Goal: Information Seeking & Learning: Learn about a topic

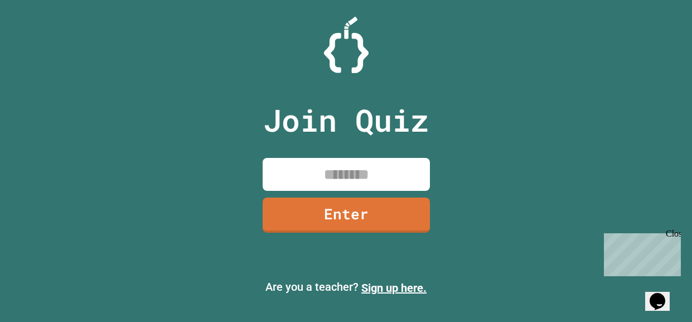
click at [359, 178] on input at bounding box center [346, 174] width 167 height 33
type input "********"
click at [366, 201] on link "Enter" at bounding box center [345, 213] width 165 height 37
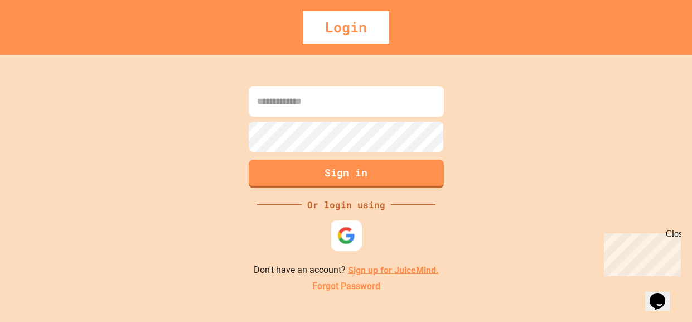
click at [339, 235] on img at bounding box center [346, 235] width 18 height 18
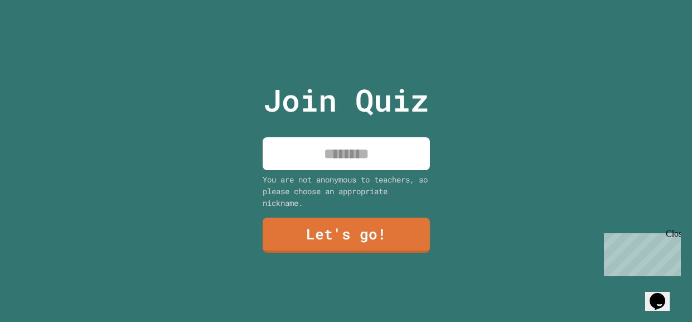
click at [336, 161] on input at bounding box center [346, 153] width 167 height 33
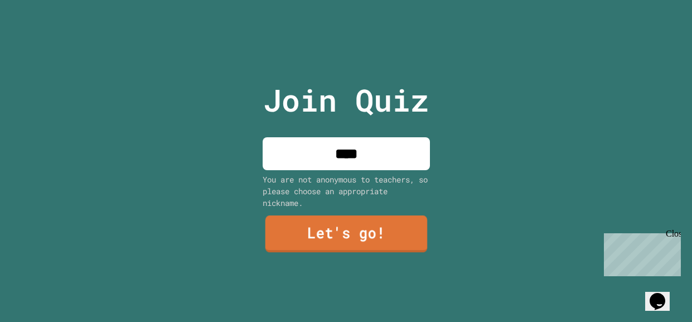
type input "****"
click at [303, 233] on link "Let's go!" at bounding box center [346, 233] width 162 height 37
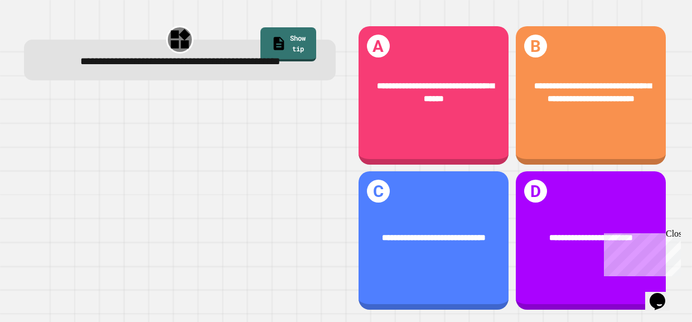
click at [674, 230] on div "Close" at bounding box center [673, 236] width 14 height 14
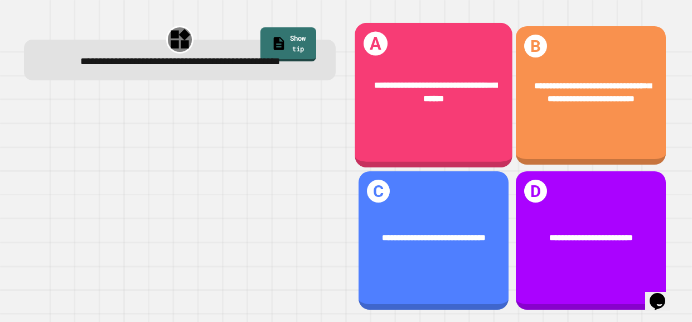
click at [475, 110] on div "**********" at bounding box center [434, 92] width 158 height 62
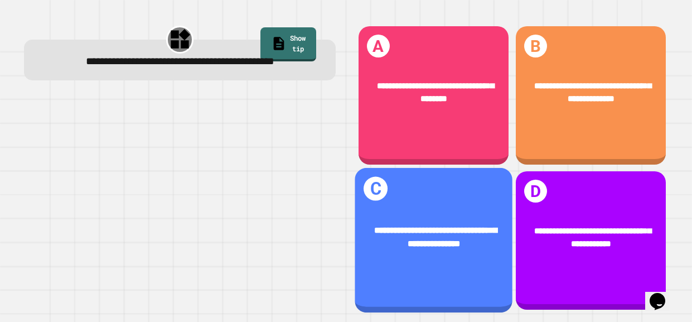
click at [472, 247] on span "**********" at bounding box center [435, 237] width 123 height 22
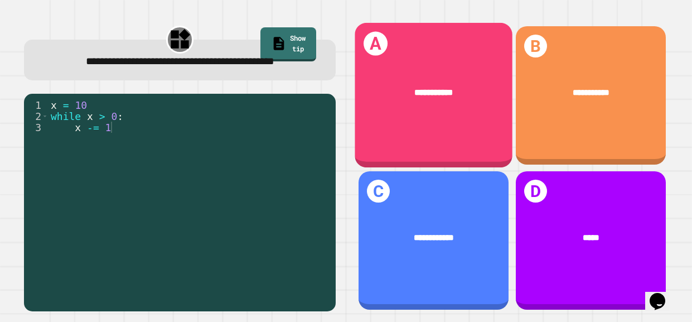
click at [480, 123] on div "**********" at bounding box center [434, 95] width 158 height 145
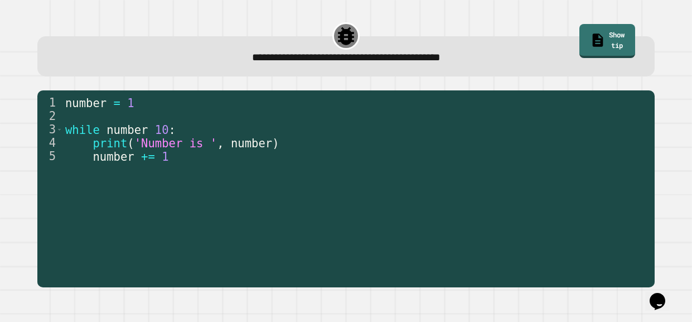
click at [441, 283] on div "1 2 3 4 5 number = 1 while number 10 : print ( 'Number is ' , number ) number +…" at bounding box center [345, 188] width 617 height 196
click at [419, 253] on div "number = 1 while number 10 : print ( 'Number is ' , number ) number += 1" at bounding box center [356, 196] width 586 height 201
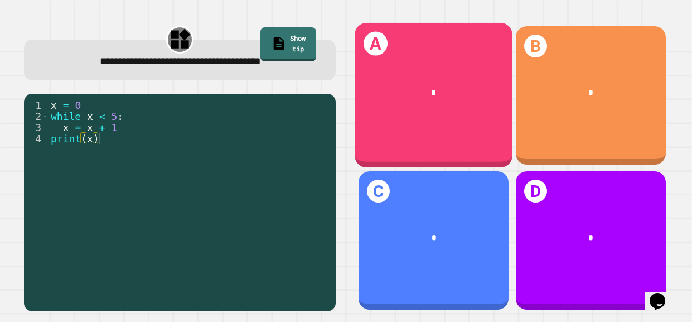
click at [477, 98] on div "*" at bounding box center [434, 92] width 122 height 13
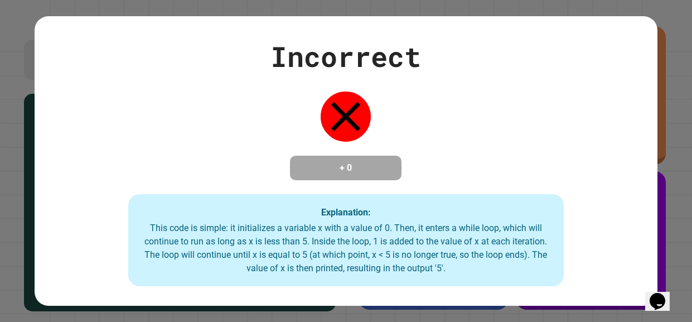
type textarea "********"
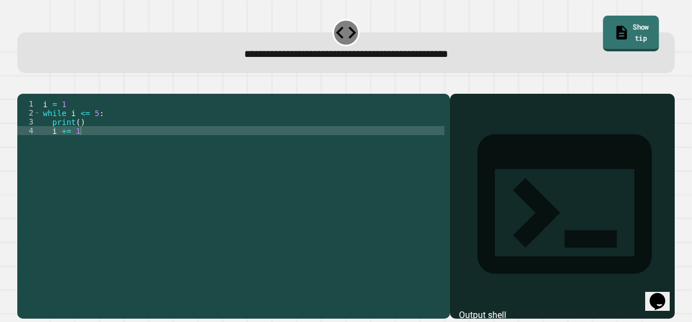
click at [622, 30] on link "Show tip" at bounding box center [631, 34] width 56 height 36
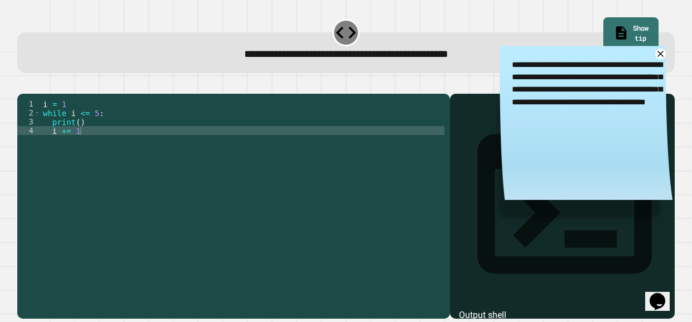
click at [82, 134] on div "i = 1 while i <= 5 : print ( ) i += 1" at bounding box center [243, 201] width 404 height 205
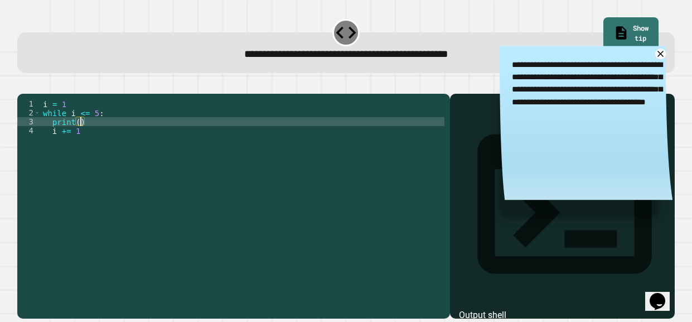
click at [476, 190] on div at bounding box center [563, 222] width 214 height 192
click at [84, 137] on div "i = 1 while i <= 5 : print ( ) i += 1" at bounding box center [243, 201] width 404 height 205
click at [80, 135] on div "i = 1 while i <= 5 : print ( ) i += 1" at bounding box center [243, 201] width 404 height 205
click at [84, 136] on div "i = 1 while i <= 5 : print ( 1 , 5 ) i += 1" at bounding box center [243, 201] width 404 height 205
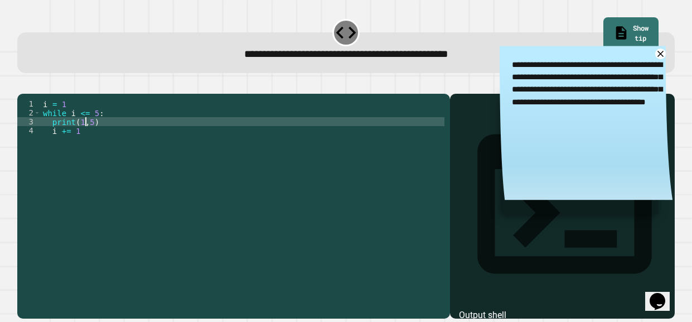
click at [33, 94] on icon "button" at bounding box center [30, 91] width 6 height 8
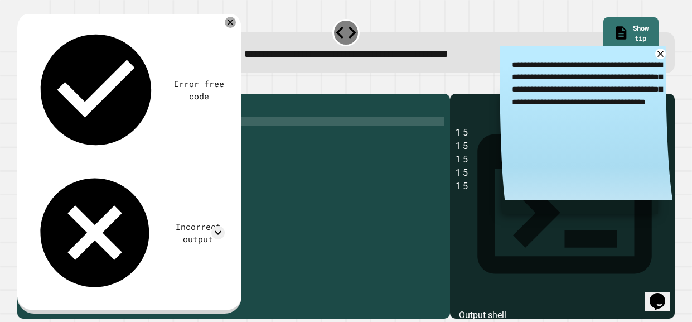
click at [86, 138] on div "i = 1 while i <= 5 : print ( 1 , 5 ) i += 1" at bounding box center [243, 201] width 404 height 205
click at [94, 137] on div "i = 1 while i <= 5 : print ( 1 , 5 ) i += 1" at bounding box center [243, 201] width 404 height 205
click at [32, 90] on icon "button" at bounding box center [30, 91] width 6 height 8
click at [109, 138] on div "i = 1 while i <= 5 : print ( 1 , 5 , - 1 ) i += 1" at bounding box center [243, 201] width 404 height 205
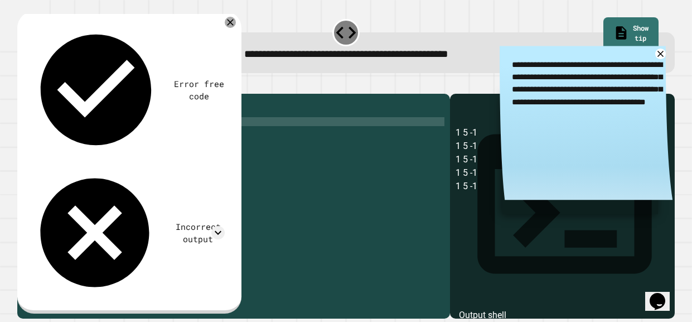
scroll to position [0, 2]
click at [33, 93] on icon "button" at bounding box center [30, 91] width 6 height 8
click at [84, 138] on div "i = 1 while i <= 5 : print ( 5 ) i += 1" at bounding box center [243, 201] width 404 height 205
click at [23, 84] on icon "button" at bounding box center [23, 84] width 0 height 0
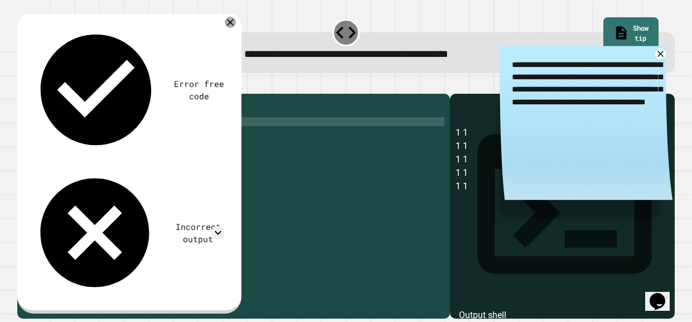
click at [99, 135] on div "i = 1 while i <= 5 : print ( 1 , + 1 ) i += 1" at bounding box center [243, 201] width 404 height 205
click at [23, 84] on icon "button" at bounding box center [23, 84] width 0 height 0
click at [65, 91] on div at bounding box center [345, 86] width 657 height 13
click at [124, 138] on div "i = 1 while i <= 5 : print ( 1 , 2 , 3 , 4 , 5 ) i += 1" at bounding box center [243, 201] width 404 height 205
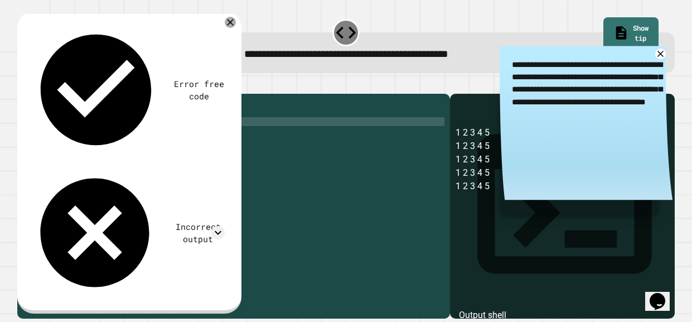
scroll to position [0, 3]
type textarea "********"
click at [23, 84] on button "button" at bounding box center [23, 84] width 0 height 0
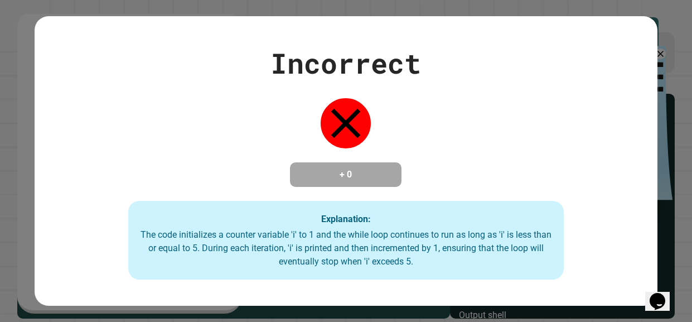
click at [370, 267] on div "The code initializes a counter variable 'i' to 1 and the while loop continues t…" at bounding box center [346, 248] width 414 height 40
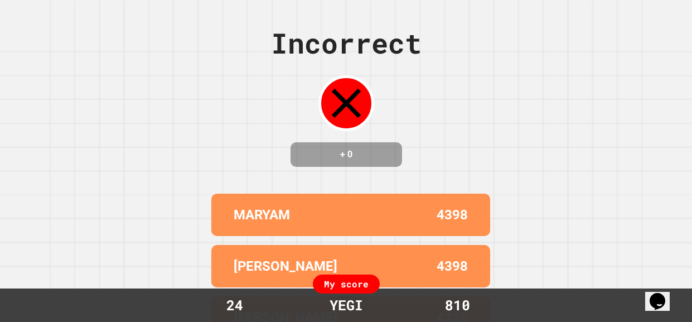
scroll to position [0, 0]
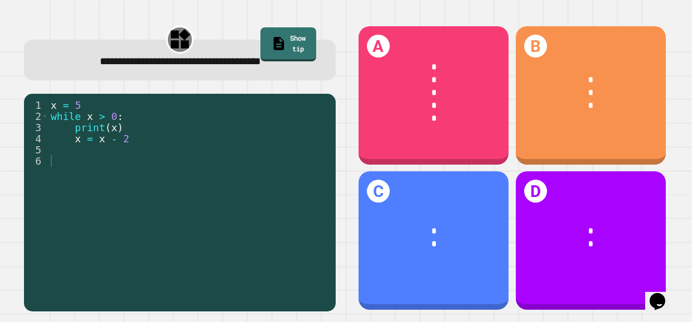
click at [105, 157] on div "x = 5 while x > 0 : print ( x ) x = x - 2" at bounding box center [189, 205] width 281 height 212
click at [113, 152] on div "x = 5 while x > 0 : print ( x ) x = x - 2" at bounding box center [189, 205] width 281 height 212
click at [298, 32] on link "Show tip" at bounding box center [288, 43] width 51 height 36
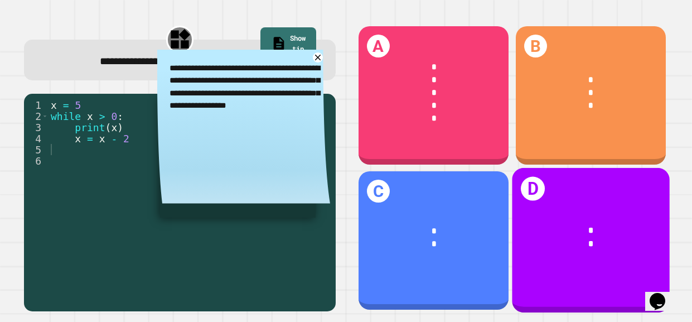
click at [540, 202] on div "D * *" at bounding box center [591, 240] width 158 height 145
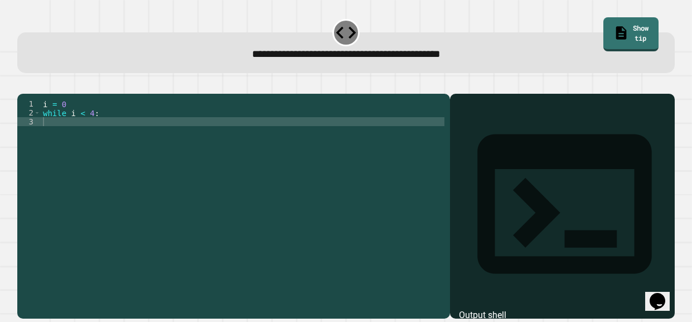
click at [67, 139] on div "i = 0 while i < 4 :" at bounding box center [243, 201] width 404 height 205
type textarea "********"
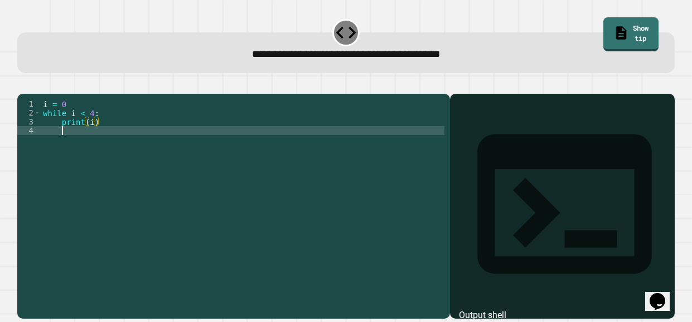
scroll to position [0, 1]
click at [644, 24] on link "Show tip" at bounding box center [631, 34] width 56 height 36
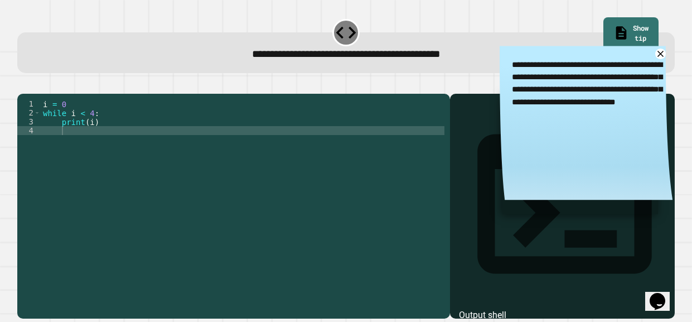
click at [56, 138] on div "i = 0 while i < 4 : print ( i )" at bounding box center [243, 201] width 404 height 205
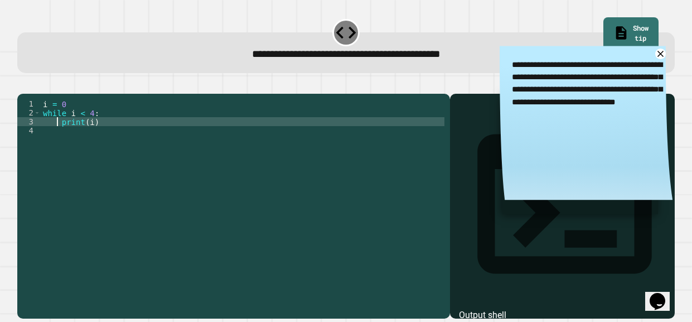
click at [23, 84] on icon "button" at bounding box center [23, 84] width 0 height 0
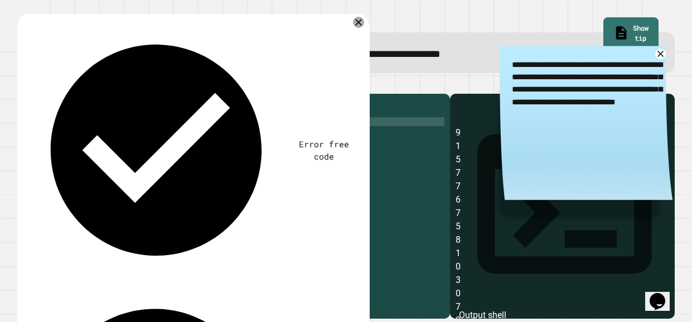
click at [123, 140] on div "i = 0 while i < 4 : print ( i )" at bounding box center [243, 201] width 404 height 205
click at [66, 144] on div "i = 0 while i < 4 : print ( i )" at bounding box center [243, 201] width 404 height 205
click at [23, 84] on icon "button" at bounding box center [23, 84] width 0 height 0
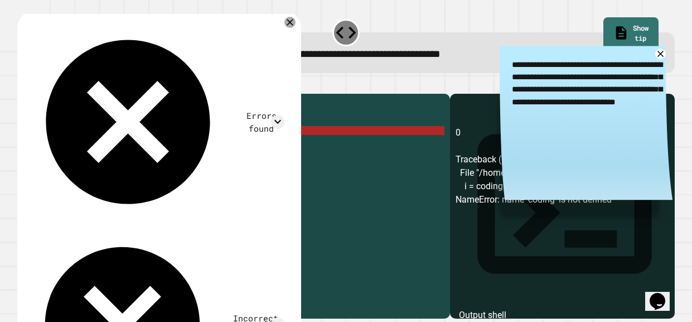
click at [122, 147] on div "i = 0 while i < 4 : print ( i ) i = coding" at bounding box center [243, 201] width 404 height 205
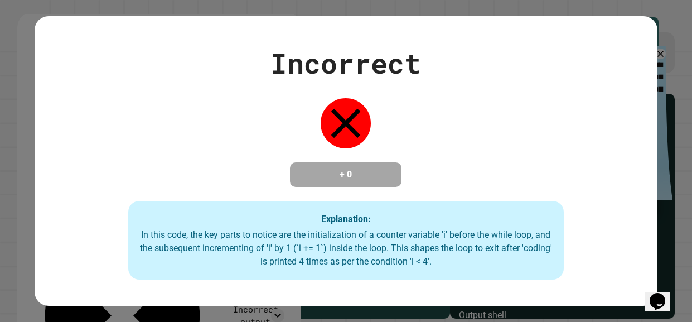
scroll to position [0, 1]
type textarea "**"
